Goal: Task Accomplishment & Management: Complete application form

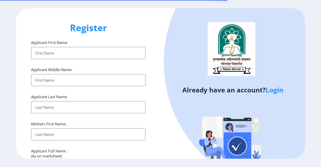
select select
type input "[EMAIL_ADDRESS][DOMAIN_NAME]"
click at [281, 89] on ngx-register "Register Applicant First Name: Applicant Middle Name: Applicant Last Name: Moth…" at bounding box center [160, 83] width 321 height 150
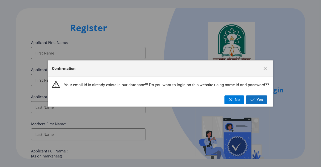
click at [263, 102] on button "Yes" at bounding box center [256, 99] width 21 height 9
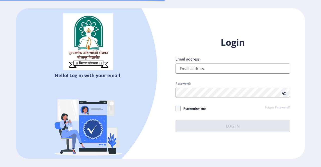
type input "[EMAIL_ADDRESS][DOMAIN_NAME]"
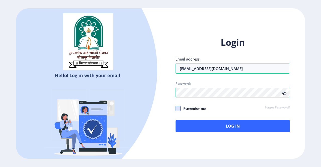
click at [177, 110] on span at bounding box center [178, 108] width 5 height 5
click at [176, 109] on input "Remember me" at bounding box center [176, 108] width 0 height 0
checkbox input "true"
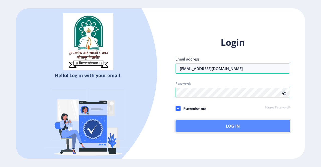
click at [219, 126] on button "Log In" at bounding box center [233, 126] width 114 height 12
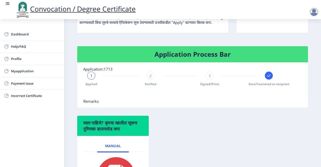
scroll to position [91, 0]
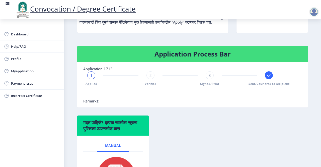
click at [92, 78] on span "1" at bounding box center [91, 75] width 2 height 5
click at [148, 79] on div "2" at bounding box center [151, 75] width 8 height 8
click at [210, 79] on div "3" at bounding box center [210, 75] width 8 height 8
click at [269, 77] on icon at bounding box center [268, 75] width 3 height 3
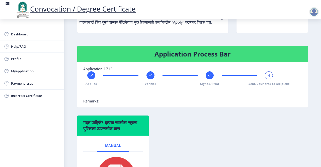
click at [269, 78] on span "4" at bounding box center [269, 75] width 2 height 5
click at [252, 91] on nb-stepper "Applied Verified Signed/Print 4 Sent/Couriered to recipient" at bounding box center [180, 84] width 194 height 27
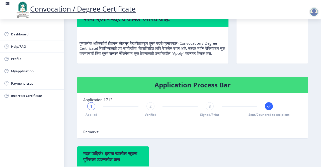
scroll to position [61, 0]
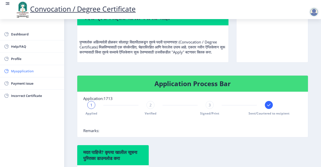
click at [28, 71] on span "Myapplication" at bounding box center [35, 71] width 49 height 6
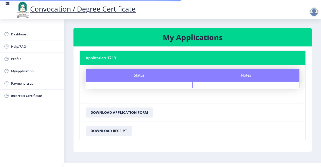
scroll to position [10, 0]
click at [143, 84] on div "Status" at bounding box center [139, 85] width 107 height 6
click at [235, 82] on div "Notes" at bounding box center [246, 85] width 107 height 6
